Goal: Navigation & Orientation: Find specific page/section

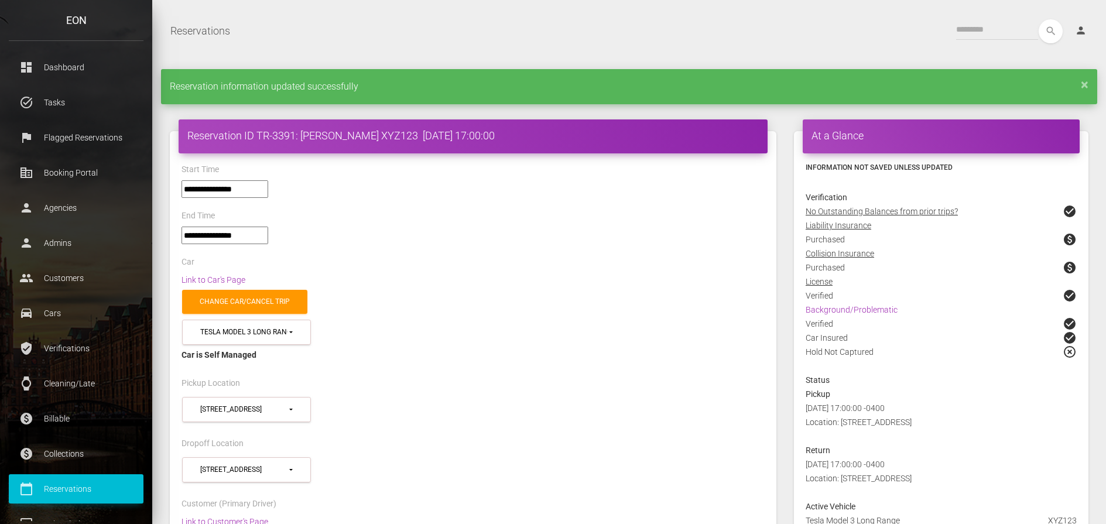
select select "***"
select select
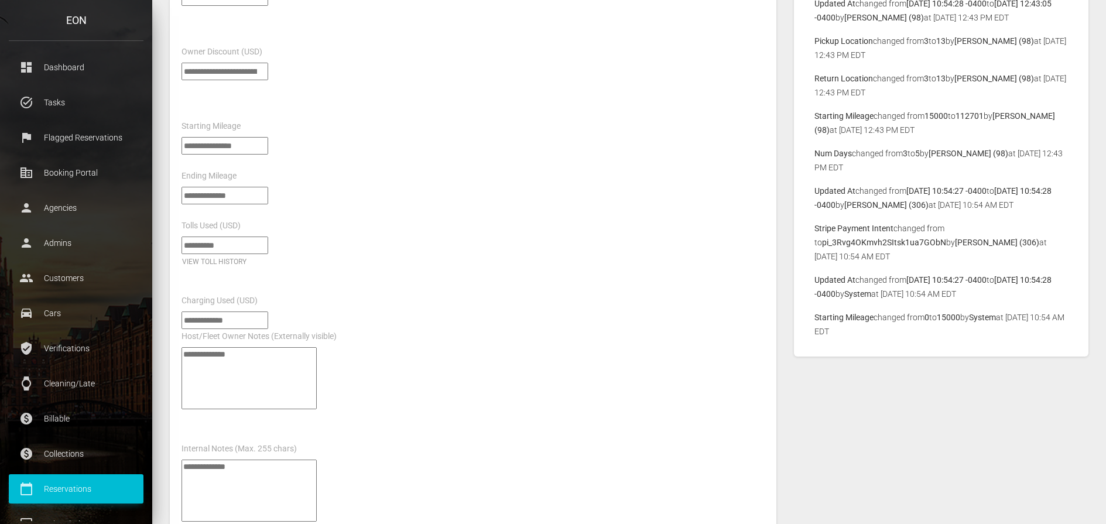
scroll to position [995, 0]
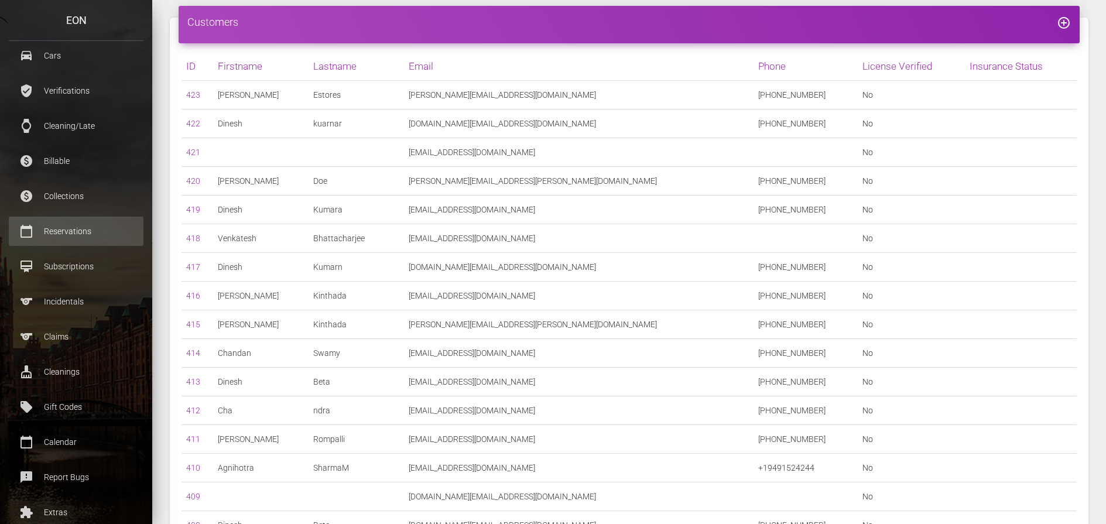
scroll to position [316, 0]
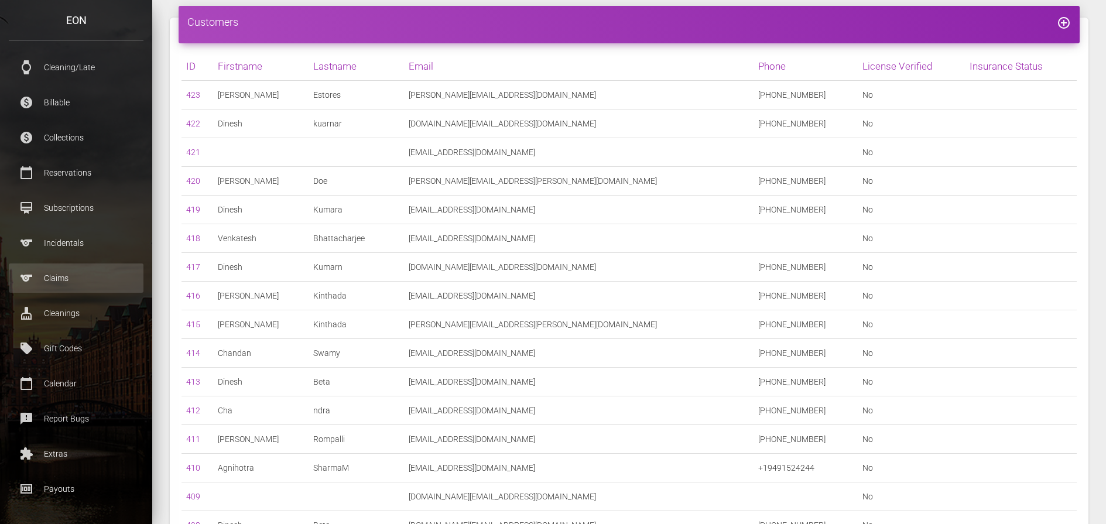
click at [74, 277] on p "Claims" at bounding box center [76, 278] width 117 height 18
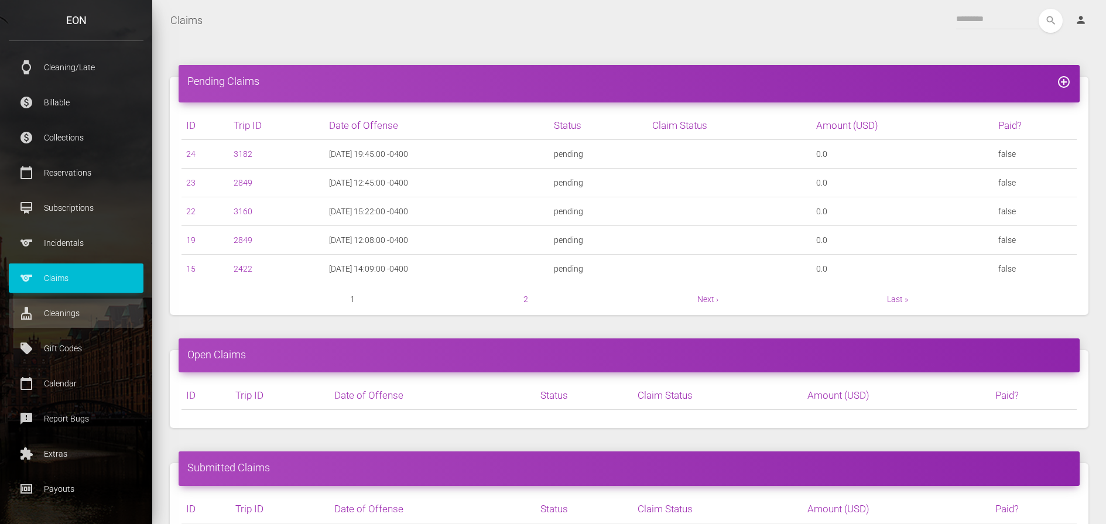
scroll to position [117, 0]
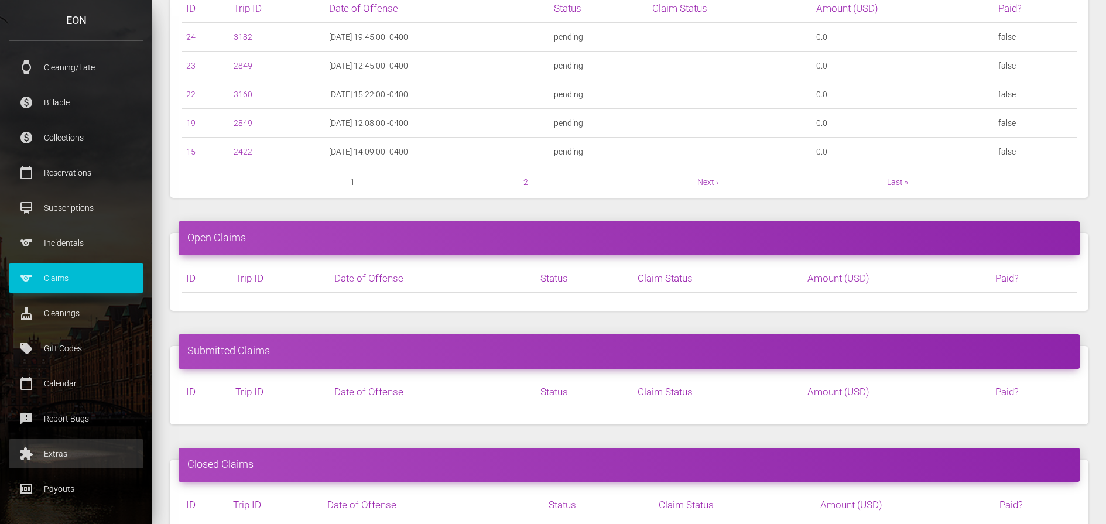
click at [93, 456] on p "Extras" at bounding box center [76, 454] width 117 height 18
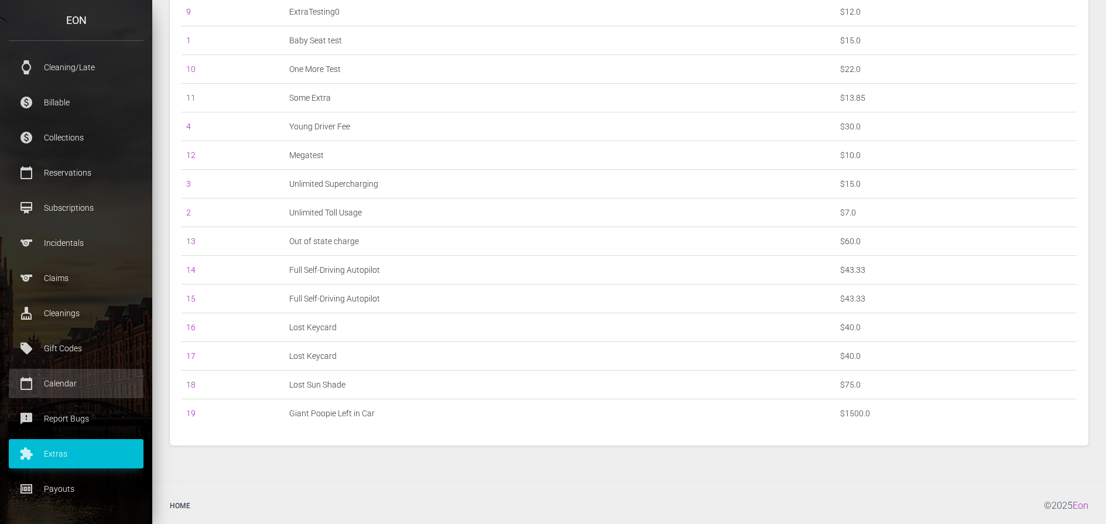
scroll to position [262, 0]
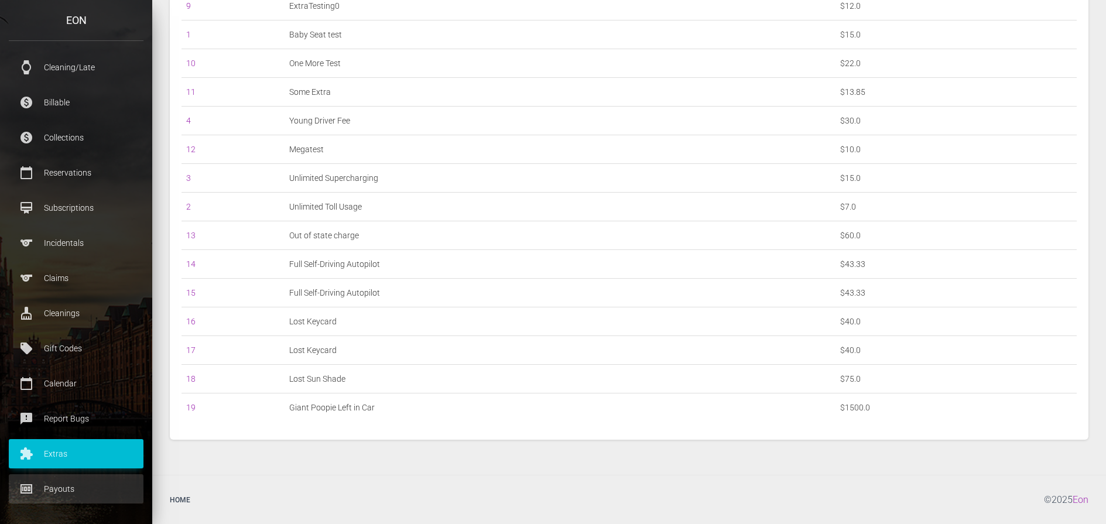
click at [85, 485] on p "Payouts" at bounding box center [76, 489] width 117 height 18
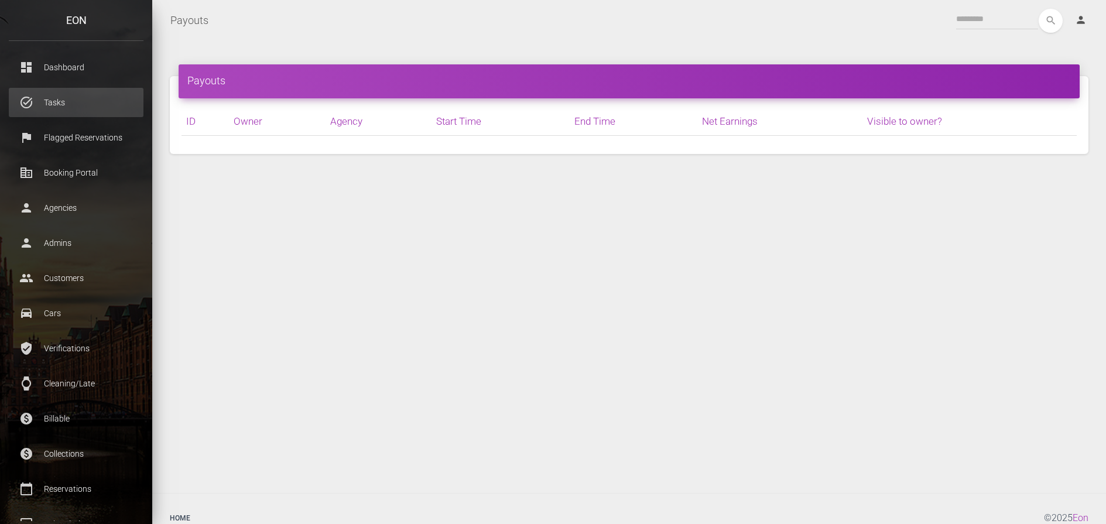
click at [77, 104] on p "Tasks" at bounding box center [76, 103] width 117 height 18
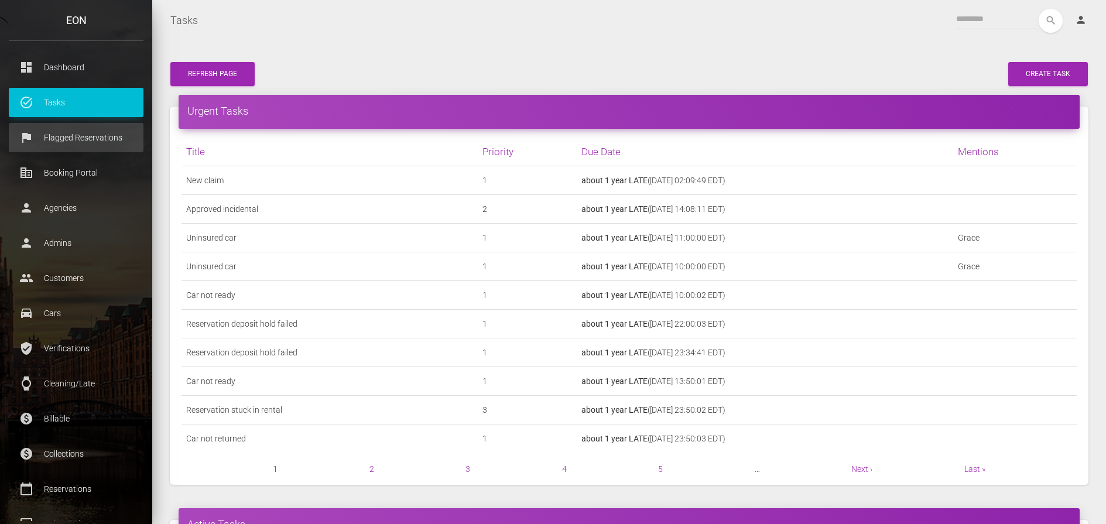
click at [85, 137] on p "Flagged Reservations" at bounding box center [76, 138] width 117 height 18
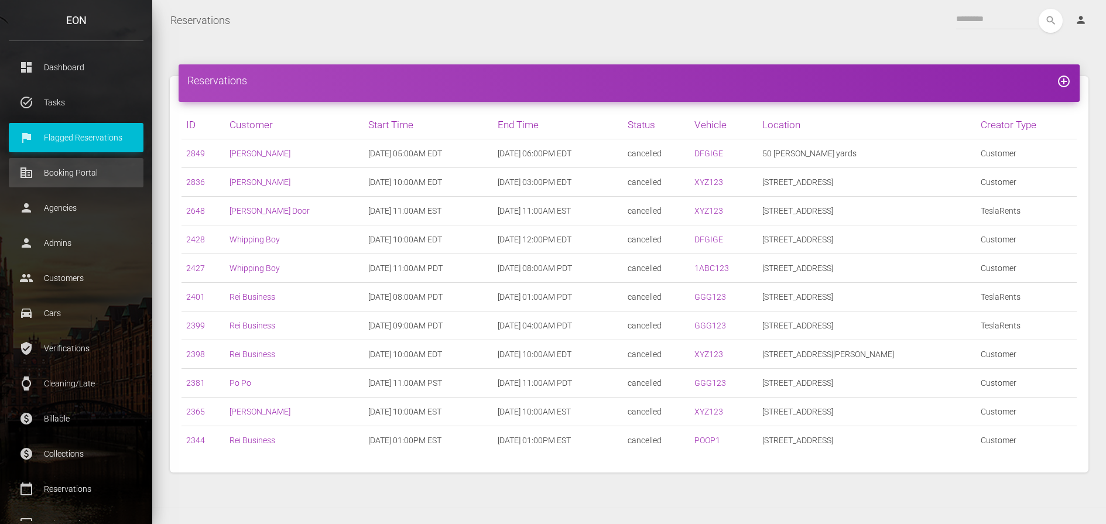
click at [77, 176] on p "Booking Portal" at bounding box center [76, 173] width 117 height 18
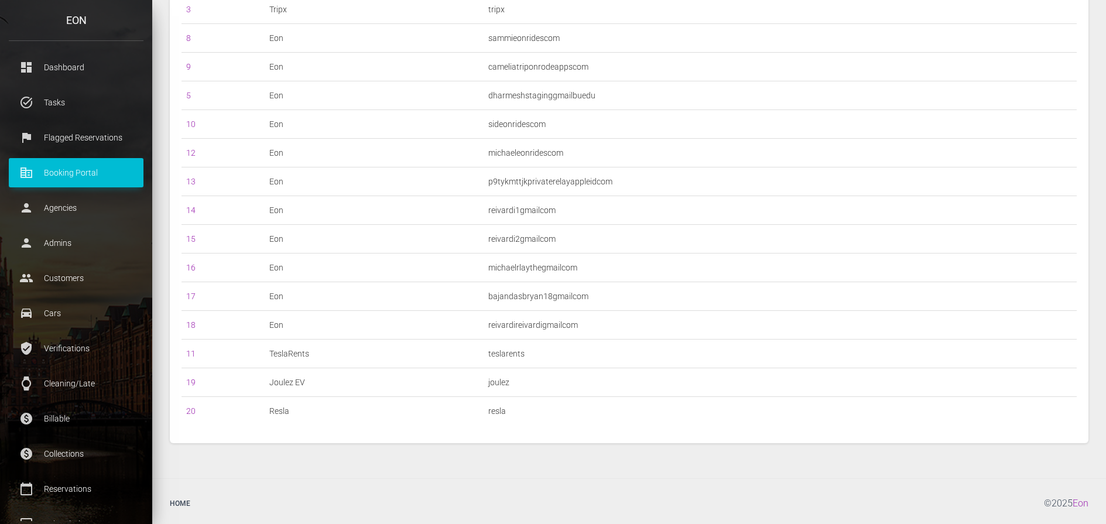
scroll to position [289, 0]
click at [83, 209] on p "Agencies" at bounding box center [76, 208] width 117 height 18
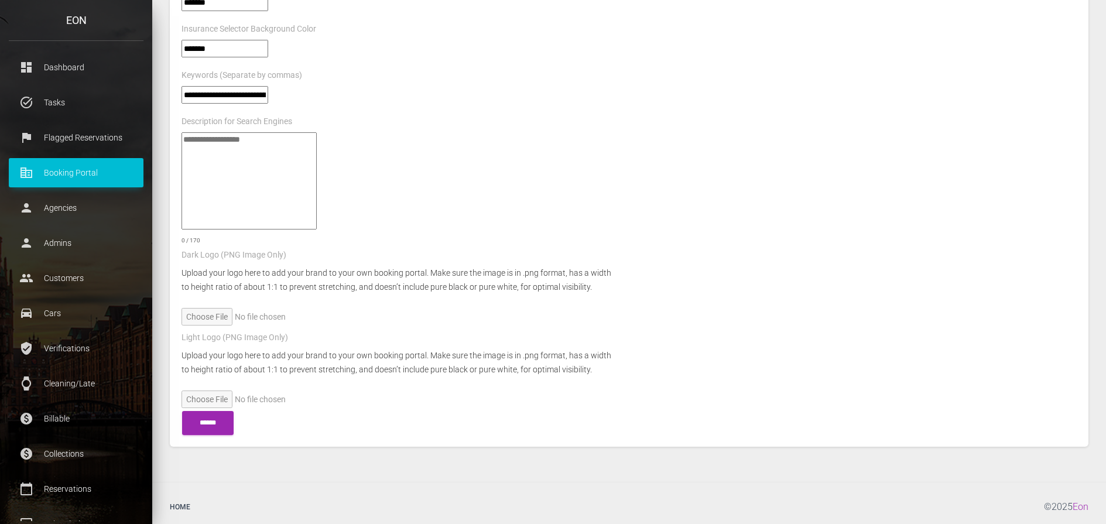
scroll to position [393, 0]
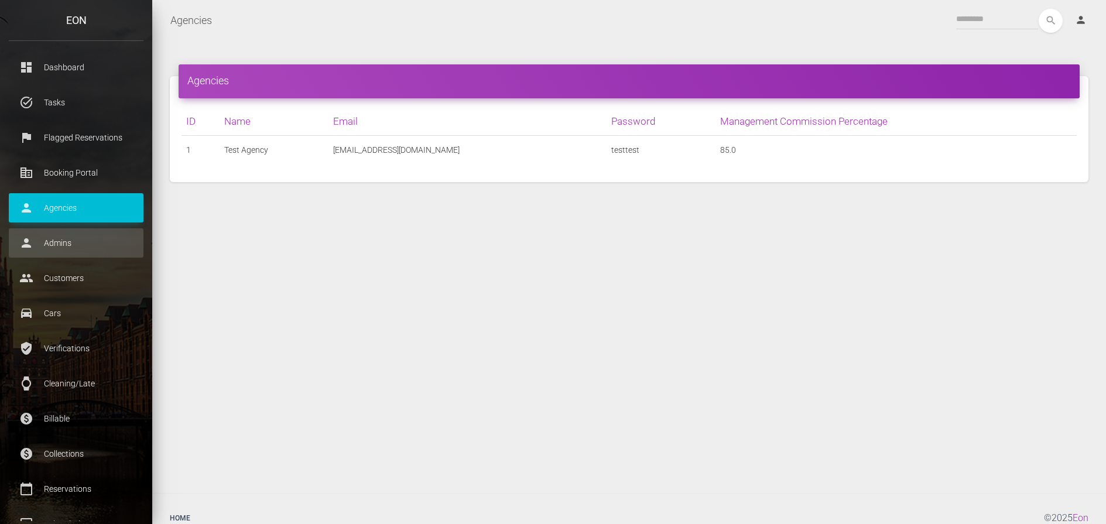
click at [85, 246] on p "Admins" at bounding box center [76, 243] width 117 height 18
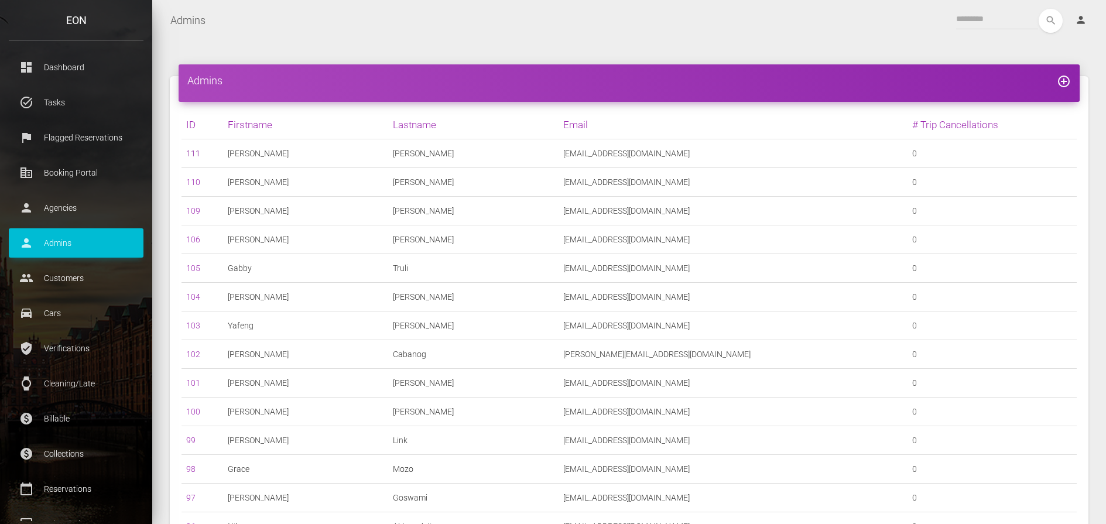
click at [194, 150] on link "111" at bounding box center [193, 153] width 14 height 9
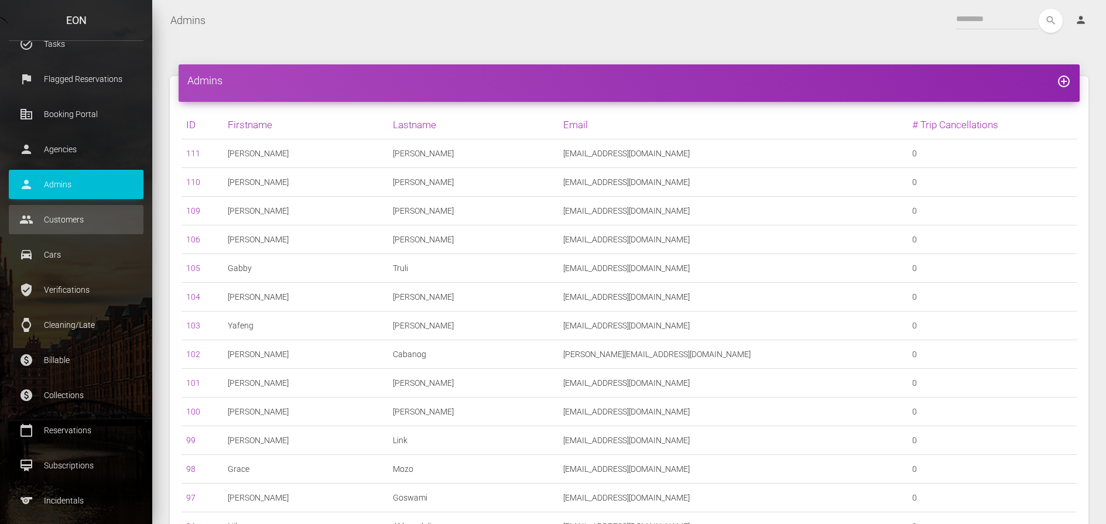
click at [71, 221] on p "Customers" at bounding box center [76, 220] width 117 height 18
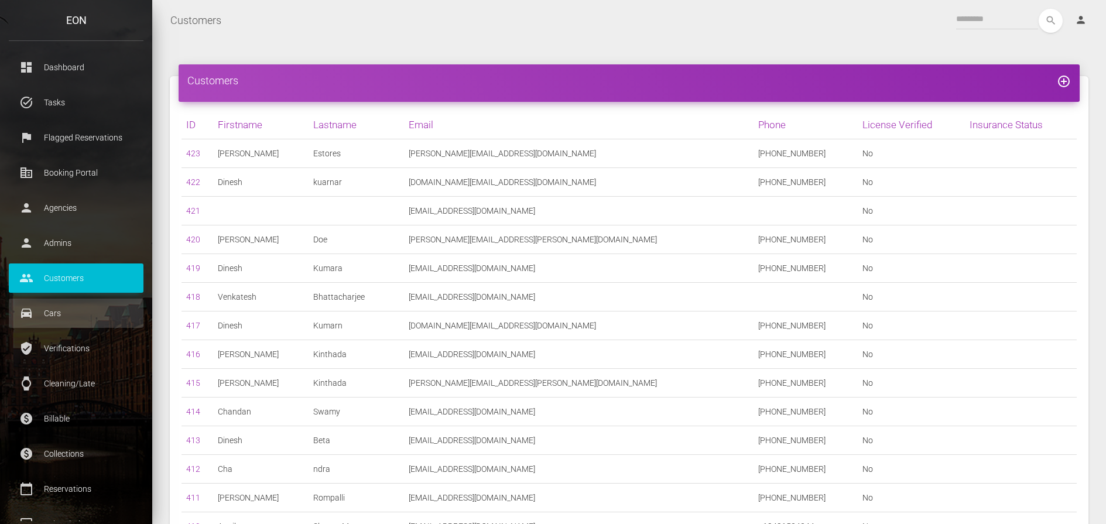
click at [62, 315] on p "Cars" at bounding box center [76, 313] width 117 height 18
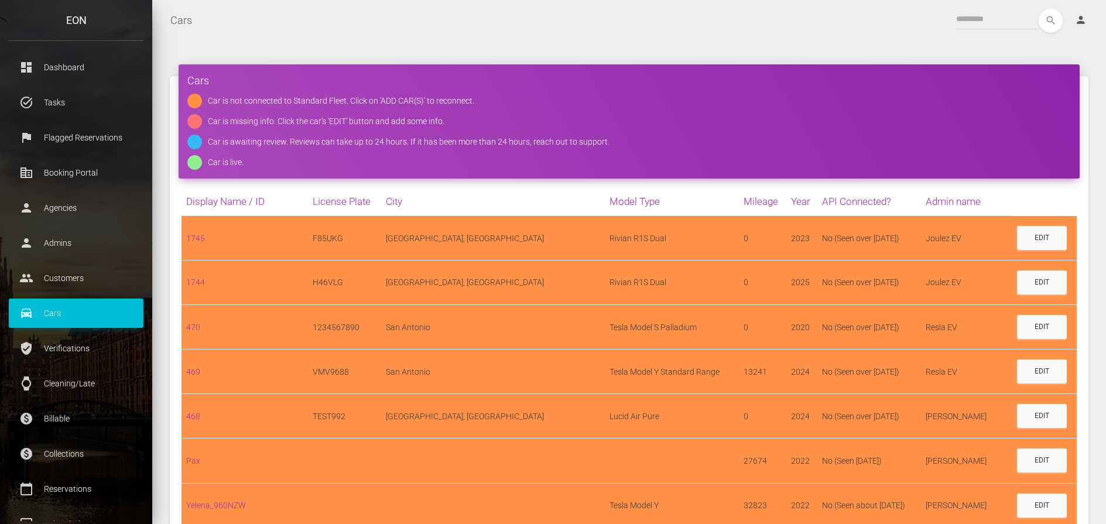
scroll to position [117, 0]
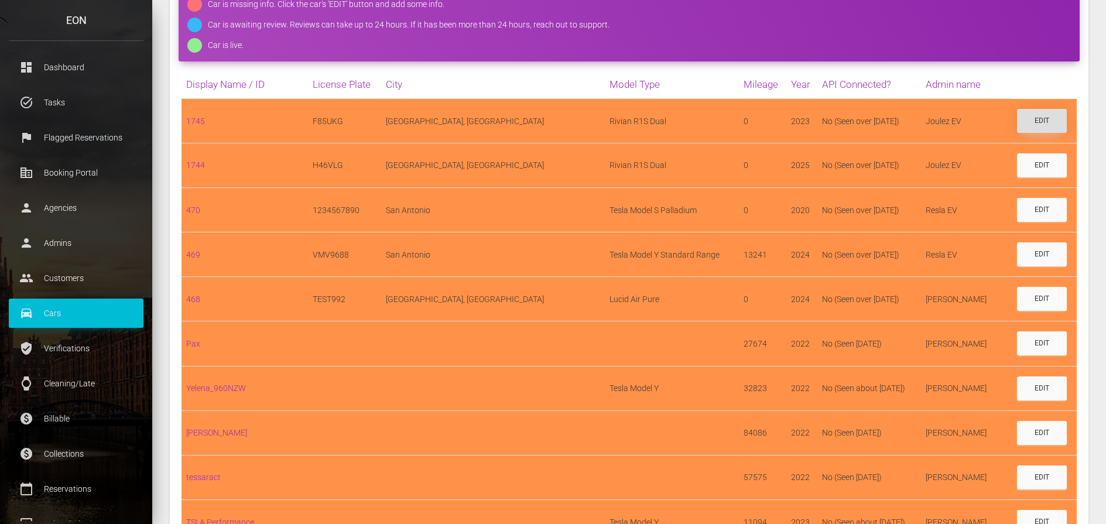
click at [1023, 123] on link "Edit" at bounding box center [1042, 121] width 50 height 24
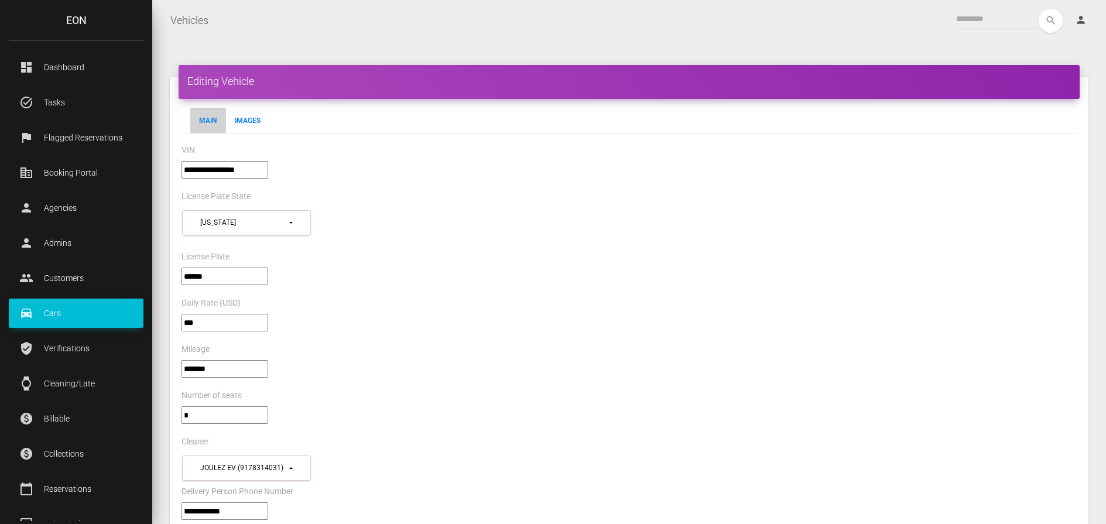
select select "*"
select select "**"
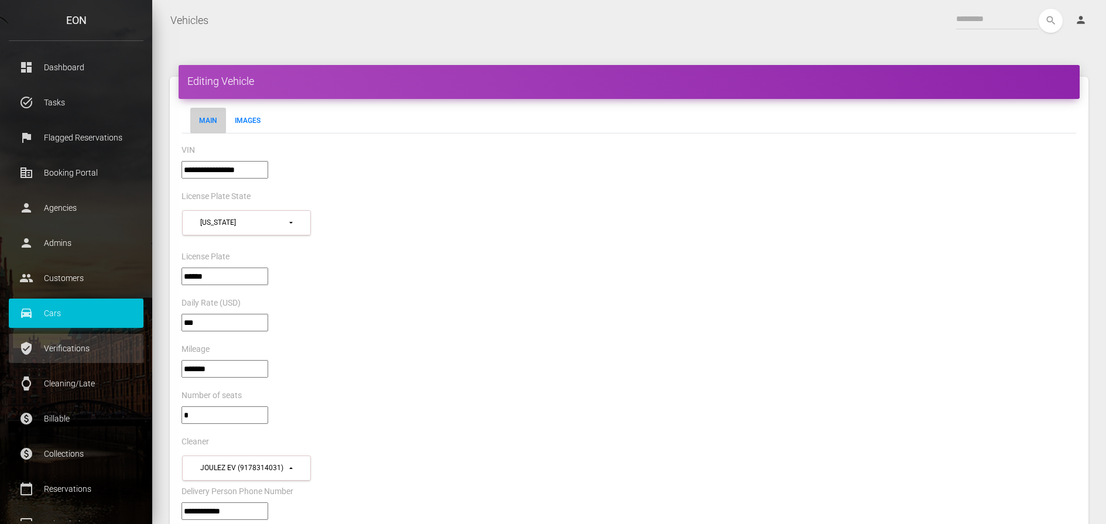
click at [66, 352] on p "Verifications" at bounding box center [76, 349] width 117 height 18
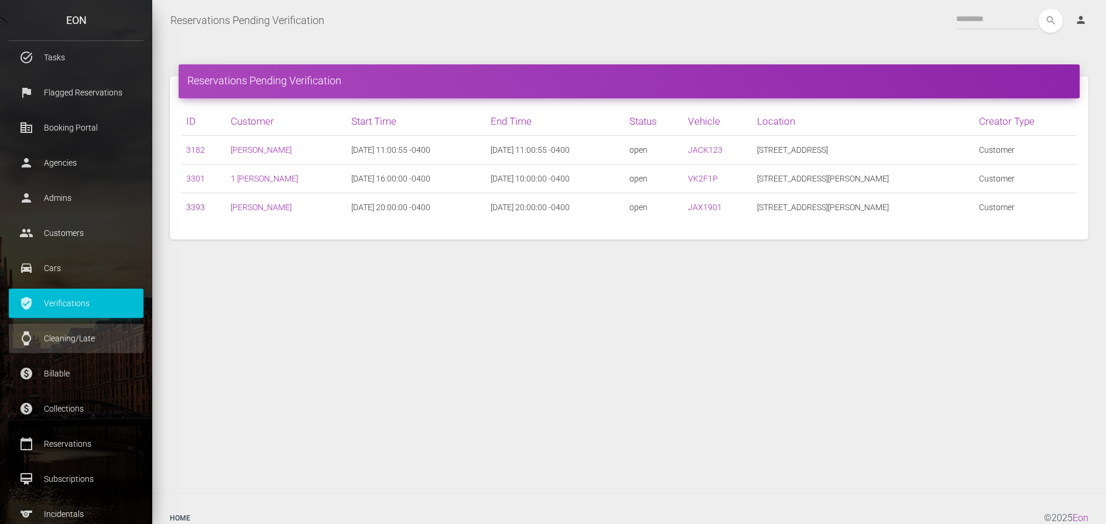
scroll to position [59, 0]
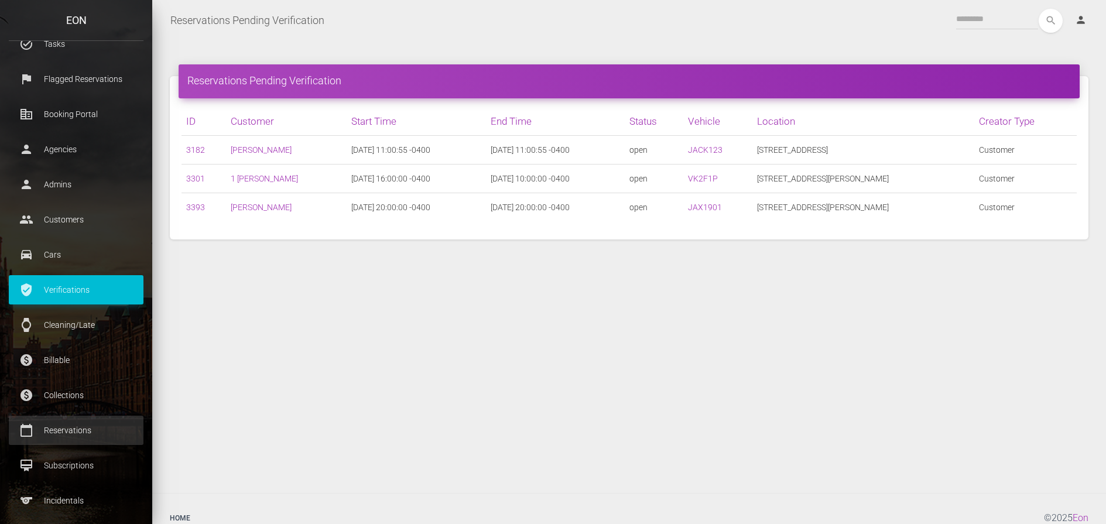
click at [84, 430] on p "Reservations" at bounding box center [76, 431] width 117 height 18
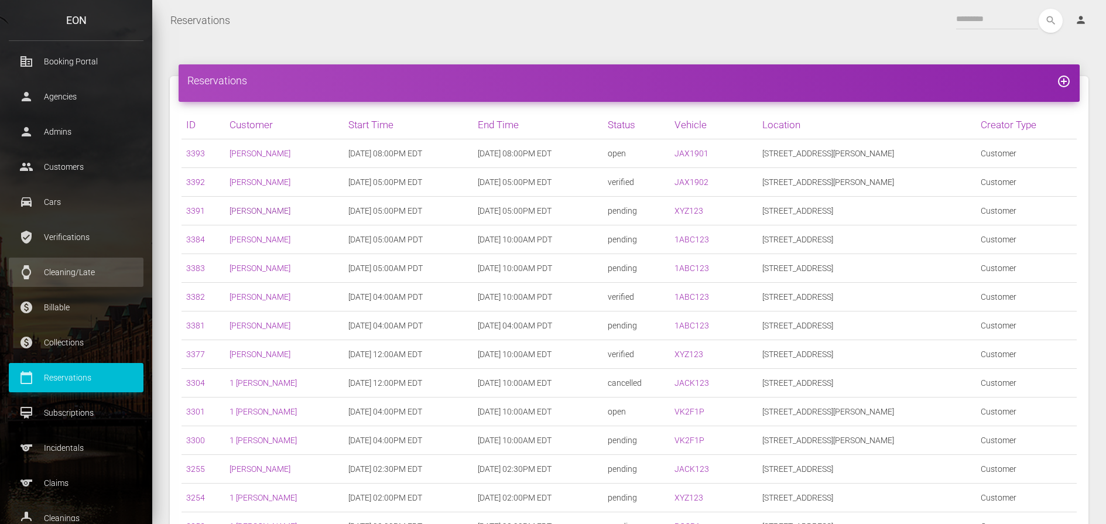
scroll to position [117, 0]
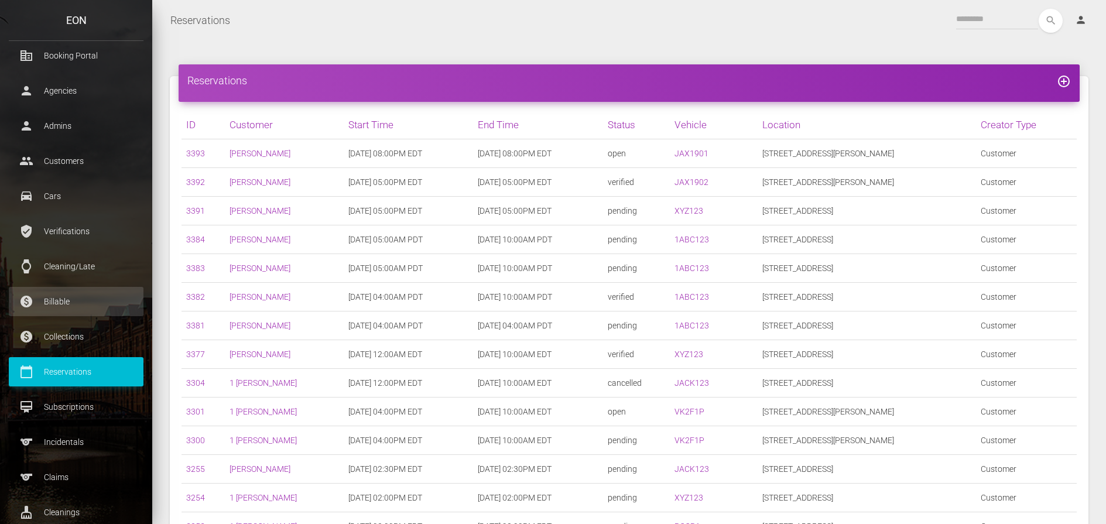
click at [70, 305] on p "Billable" at bounding box center [76, 302] width 117 height 18
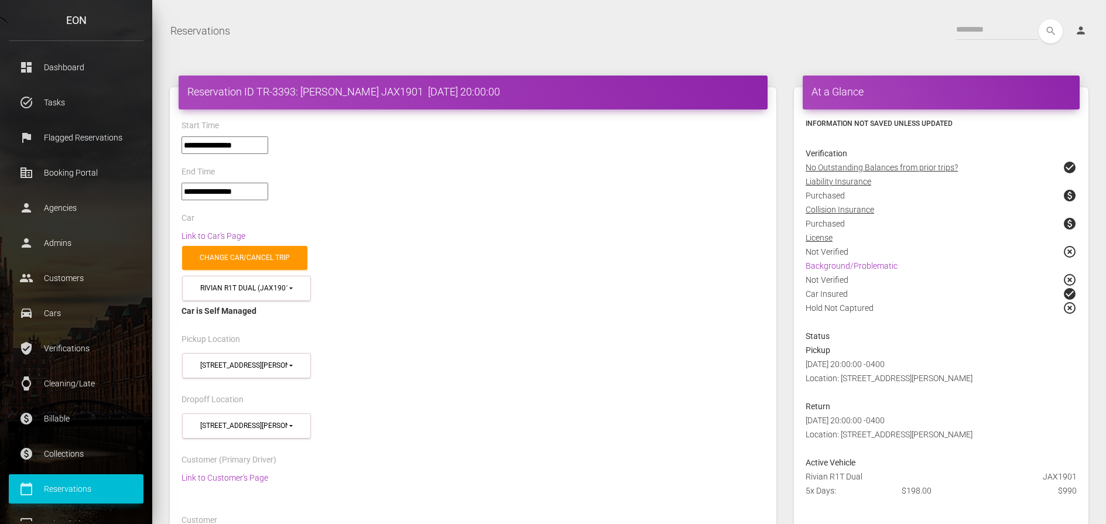
select select "***"
select select
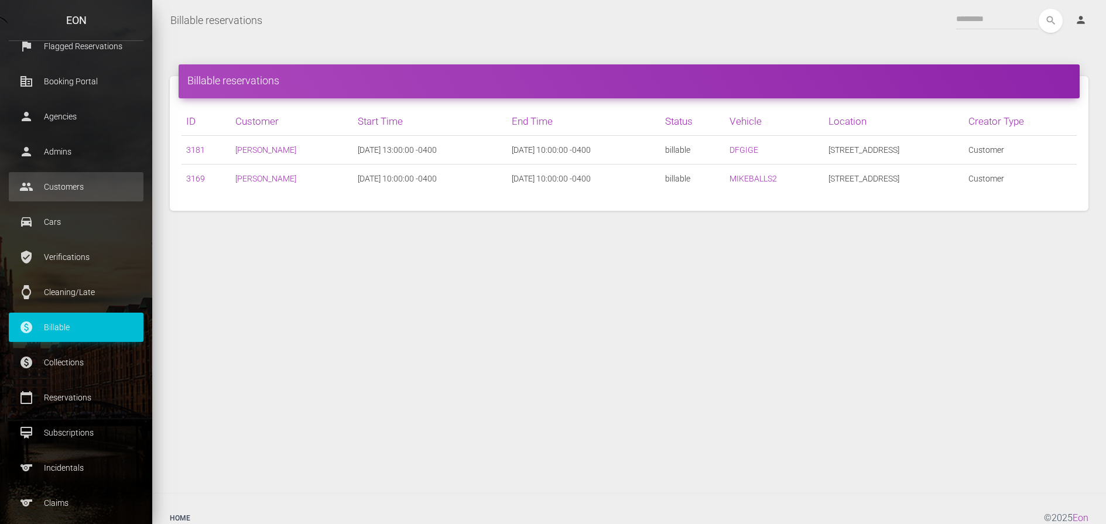
scroll to position [117, 0]
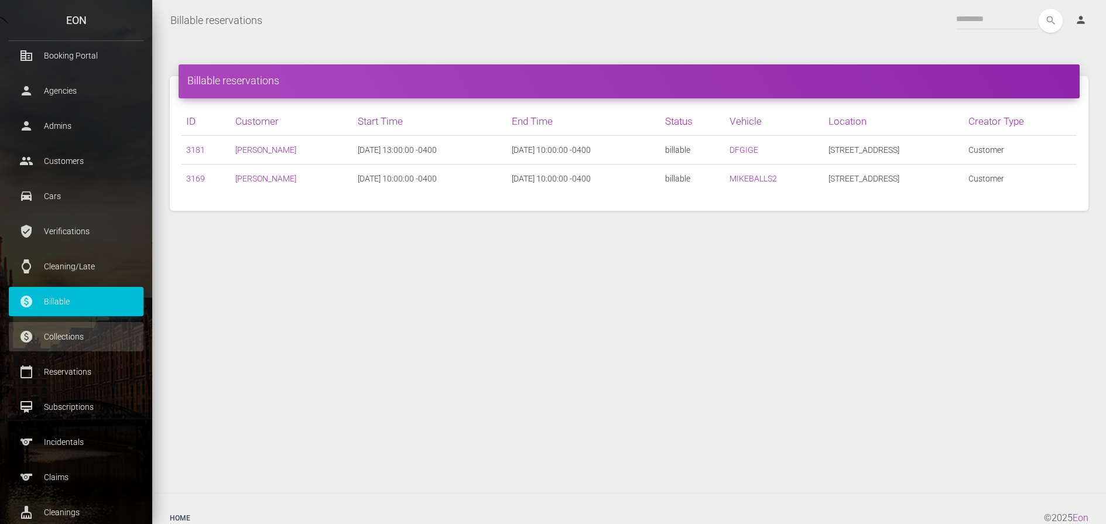
click at [87, 335] on p "Collections" at bounding box center [76, 337] width 117 height 18
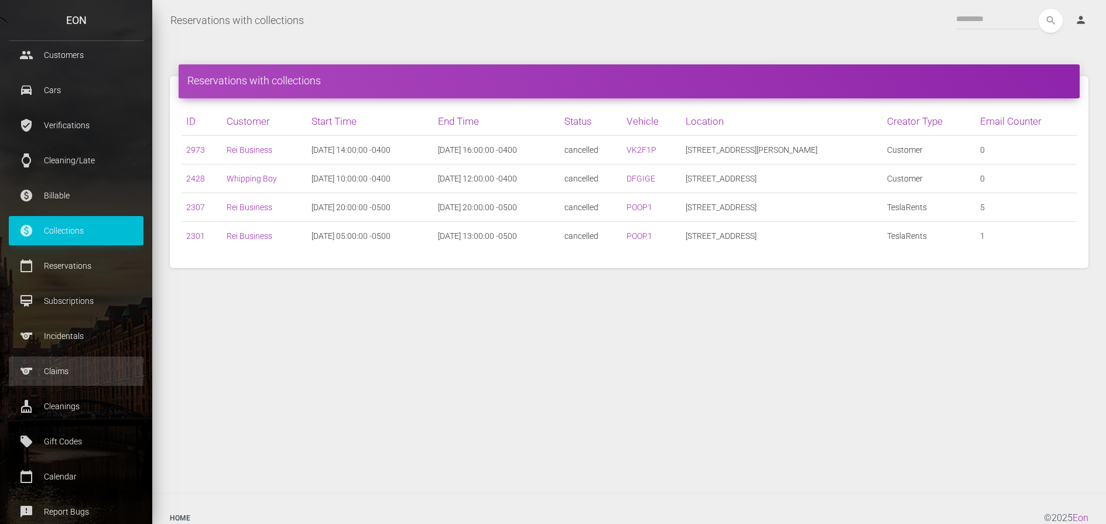
scroll to position [234, 0]
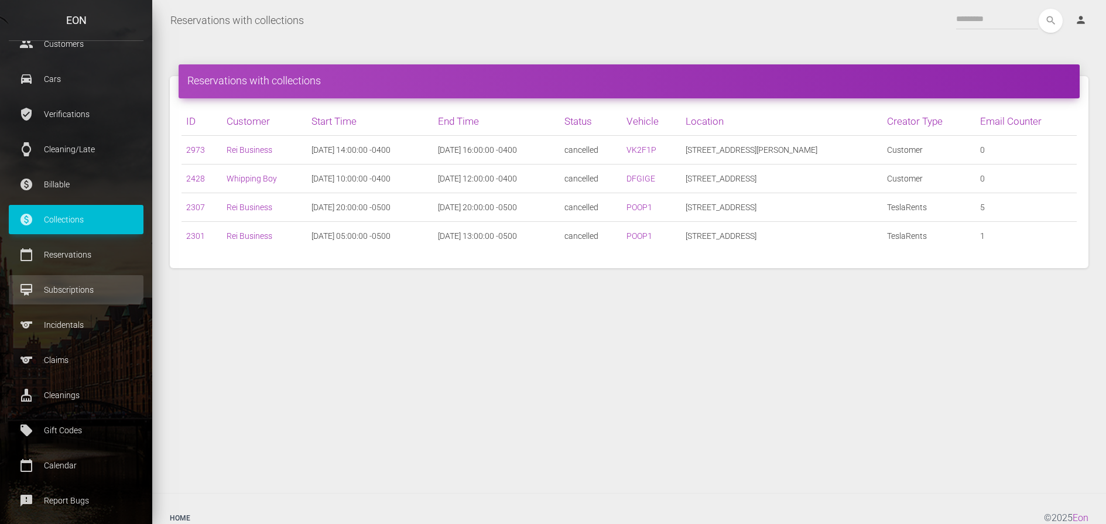
click at [90, 287] on p "Subscriptions" at bounding box center [76, 290] width 117 height 18
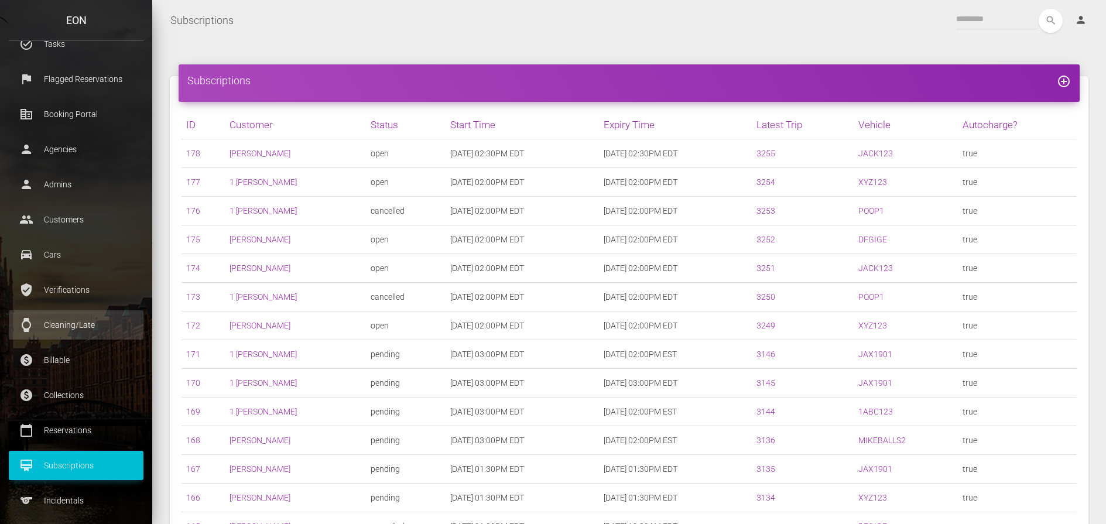
scroll to position [176, 0]
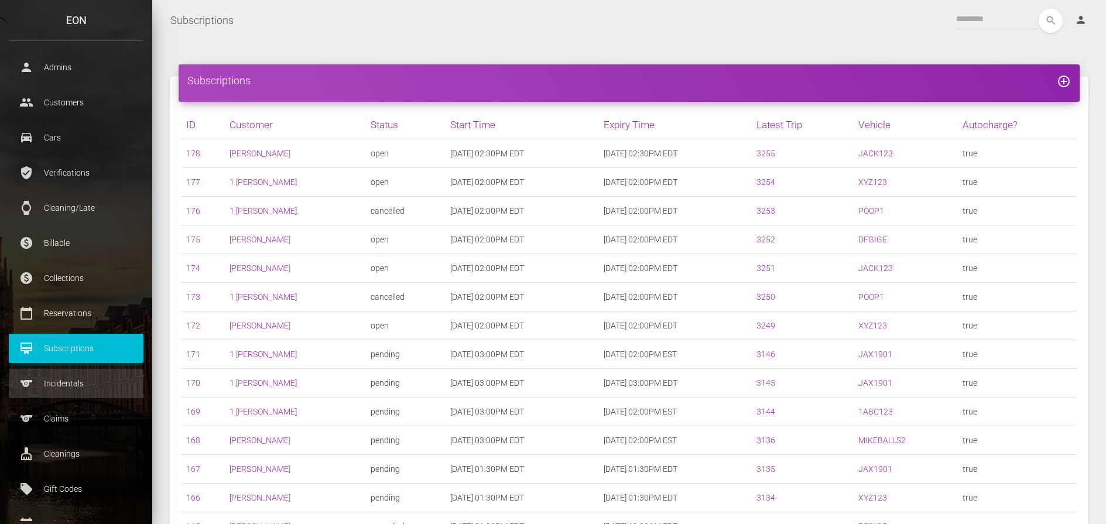
click at [80, 385] on p "Incidentals" at bounding box center [76, 384] width 117 height 18
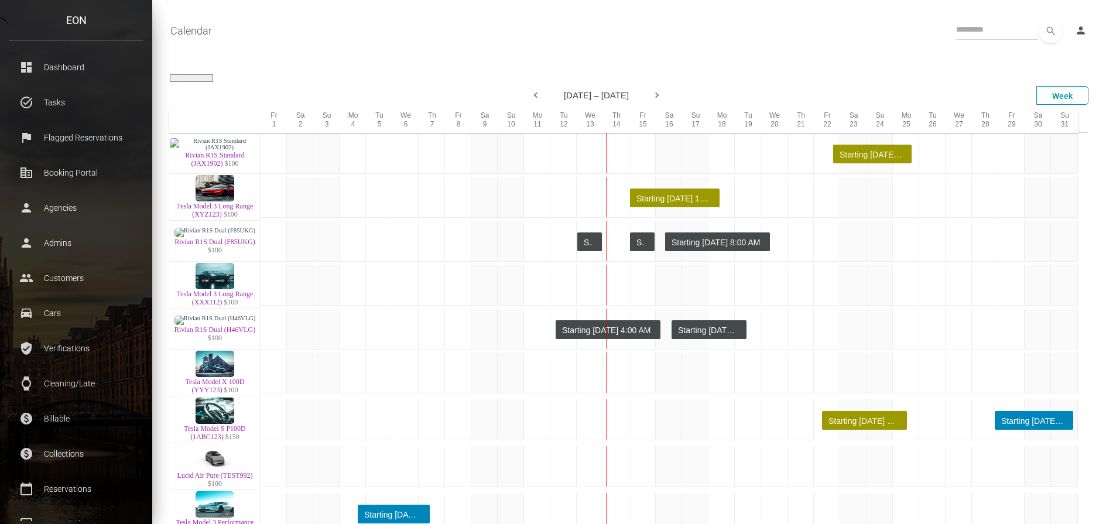
select select
